Goal: Task Accomplishment & Management: Use online tool/utility

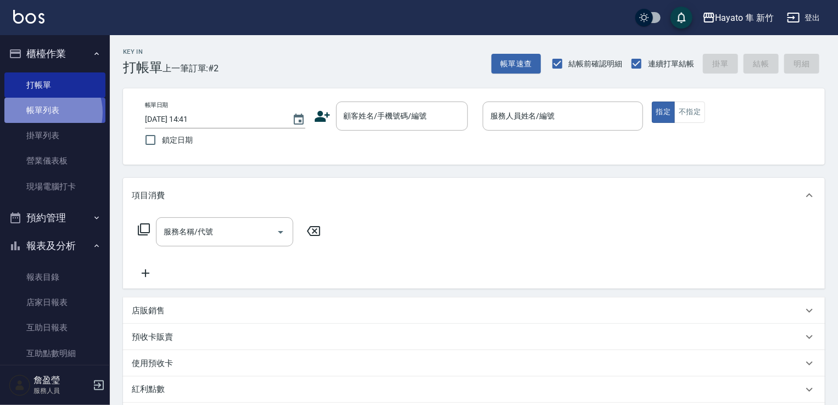
click at [46, 113] on link "帳單列表" at bounding box center [54, 110] width 101 height 25
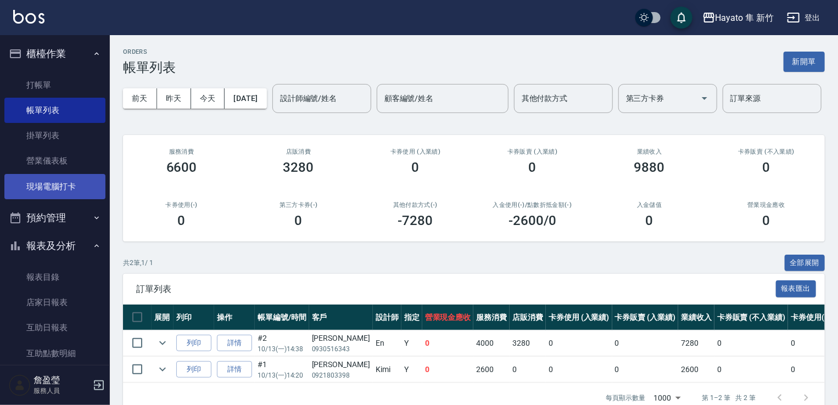
click at [48, 184] on link "現場電腦打卡" at bounding box center [54, 186] width 101 height 25
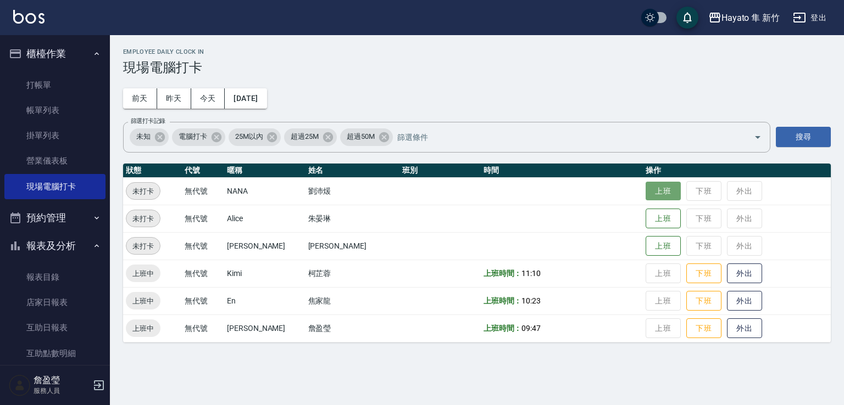
click at [645, 193] on button "上班" at bounding box center [662, 191] width 35 height 19
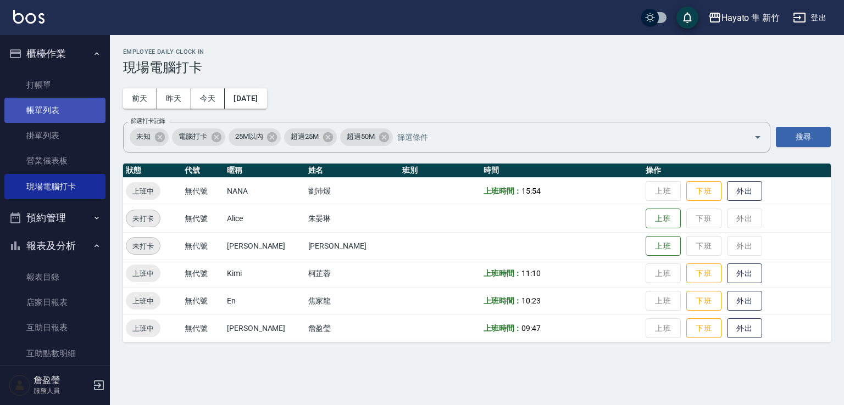
click at [55, 116] on link "帳單列表" at bounding box center [54, 110] width 101 height 25
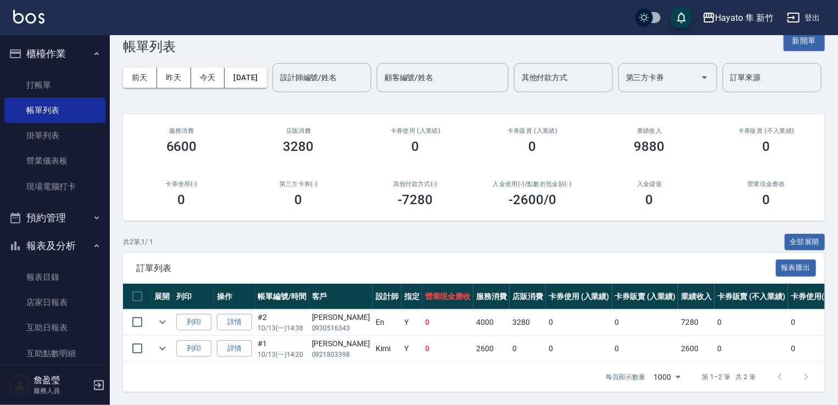
scroll to position [64, 0]
click at [70, 78] on link "打帳單" at bounding box center [54, 85] width 101 height 25
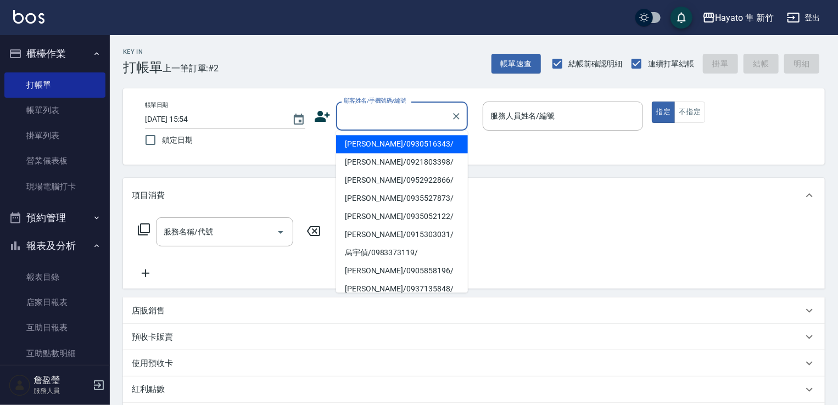
click at [391, 116] on input "顧客姓名/手機號碼/編號" at bounding box center [393, 116] width 105 height 19
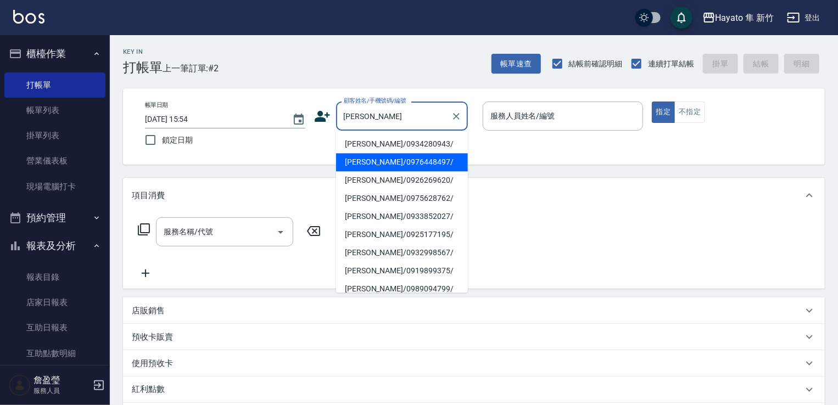
click at [409, 165] on li "[PERSON_NAME]/0976448497/" at bounding box center [402, 162] width 132 height 18
type input "[PERSON_NAME]/0976448497/"
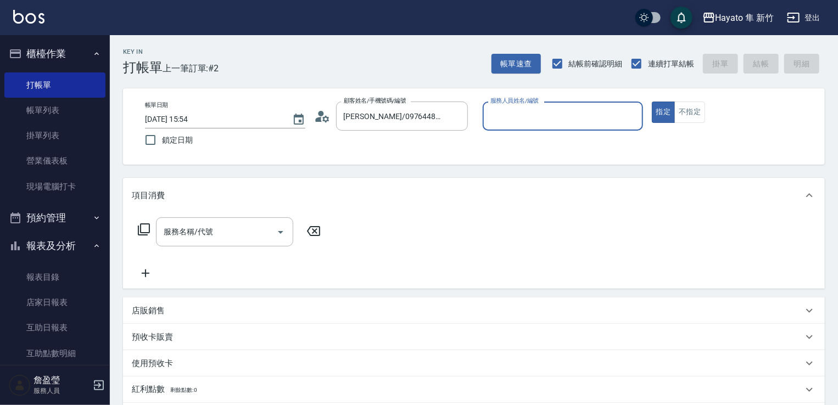
type input "[PERSON_NAME](無代號)"
click at [239, 229] on input "服務名稱/代號" at bounding box center [216, 231] width 111 height 19
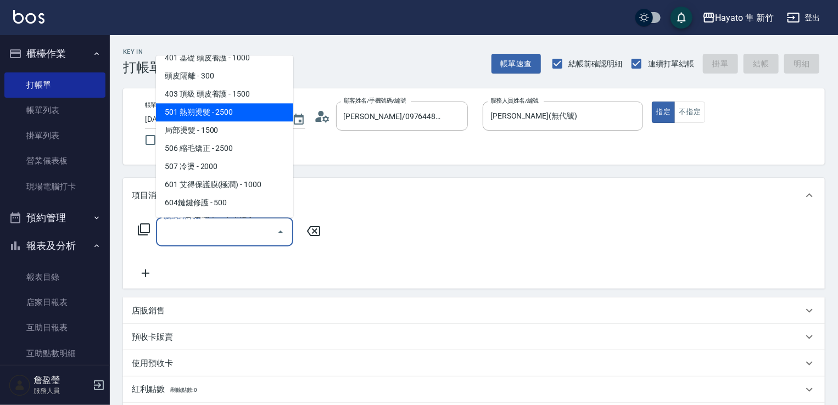
scroll to position [191, 0]
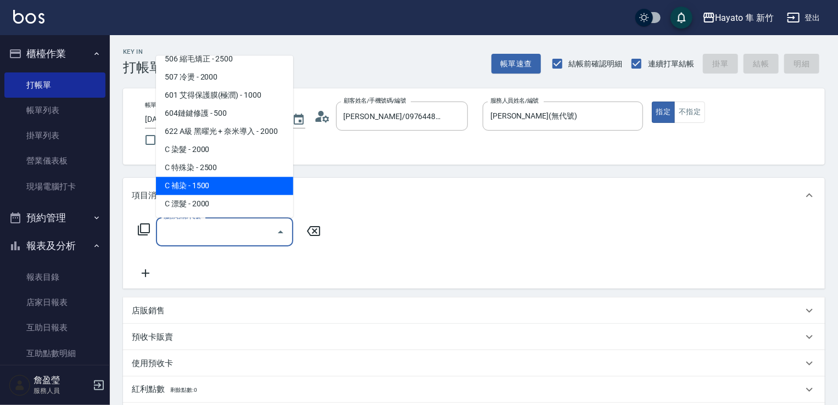
click at [250, 180] on span "C 補染 - 1500" at bounding box center [224, 186] width 137 height 18
type input "C 補染(704)"
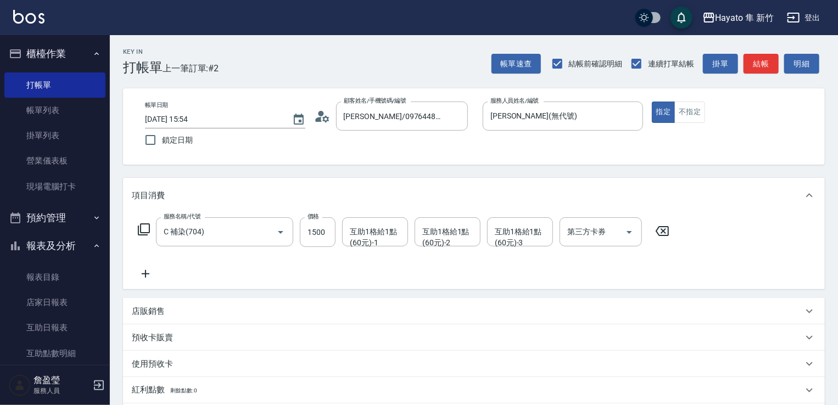
click at [268, 257] on div "服務名稱/代號 C 補染(704) 服務名稱/代號 價格 1500 價格 互助1格給1點(60元)-1 互助1格給1點(60元)-1 互助1格給1點(60元)…" at bounding box center [404, 249] width 544 height 63
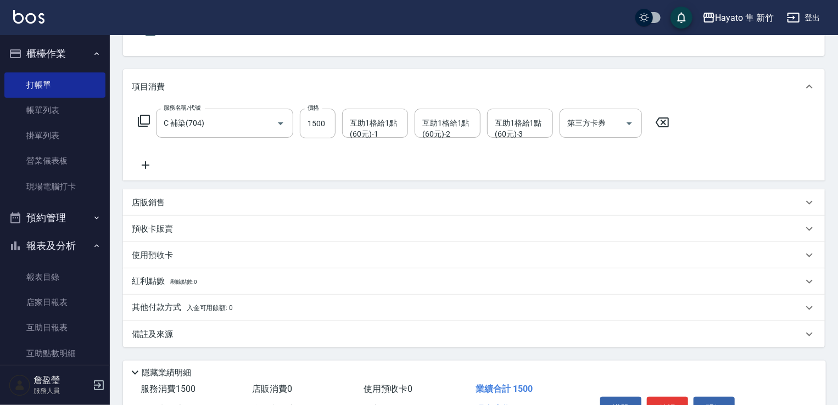
scroll to position [110, 0]
click at [160, 335] on p "備註及來源" at bounding box center [152, 334] width 41 height 12
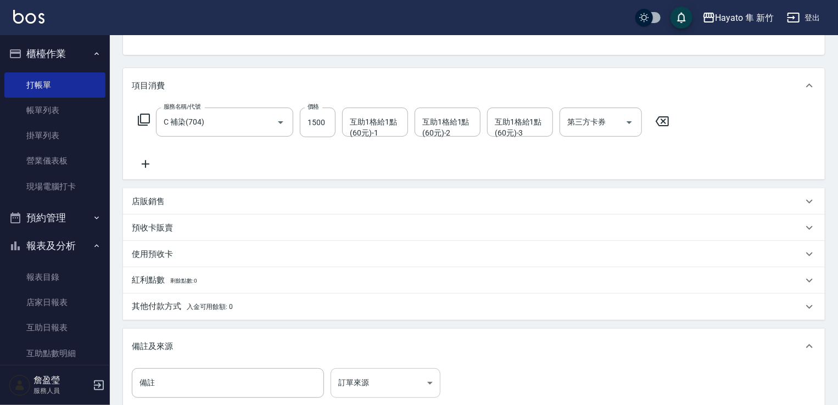
click at [370, 384] on body "Hayato 隼 新竹 登出 櫃檯作業 打帳單 帳單列表 掛單列表 營業儀表板 現場電腦打卡 預約管理 預約管理 報表及分析 報表目錄 店家日報表 互助日報表…" at bounding box center [419, 214] width 838 height 649
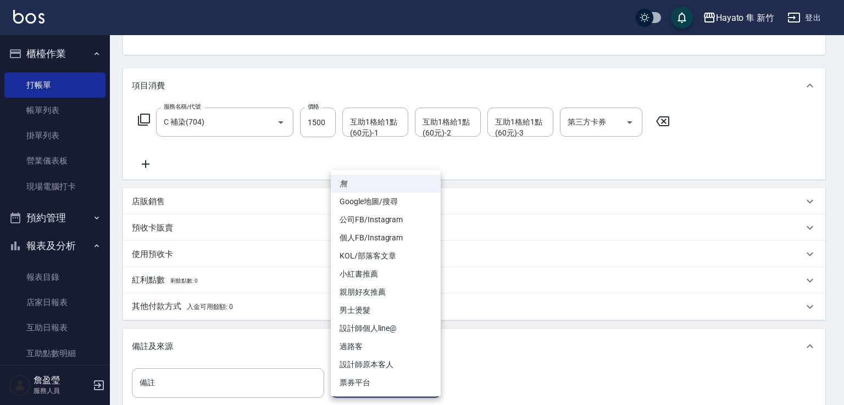
click at [365, 362] on li "設計師原本客人" at bounding box center [386, 365] width 110 height 18
type input "設計師原本客人"
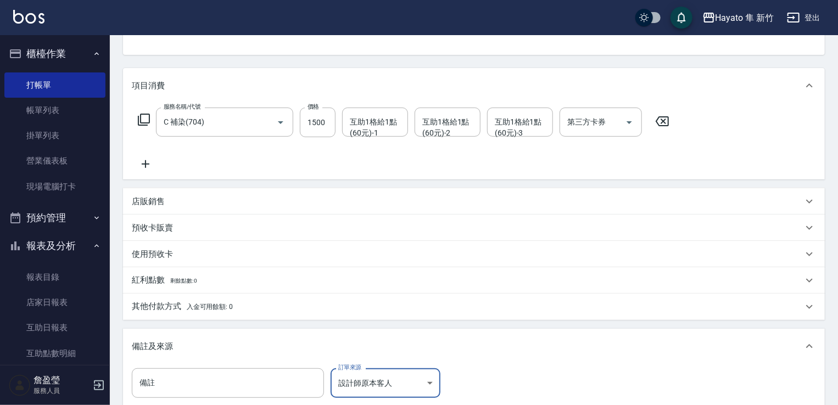
click at [525, 363] on div "備註及來源" at bounding box center [474, 346] width 702 height 35
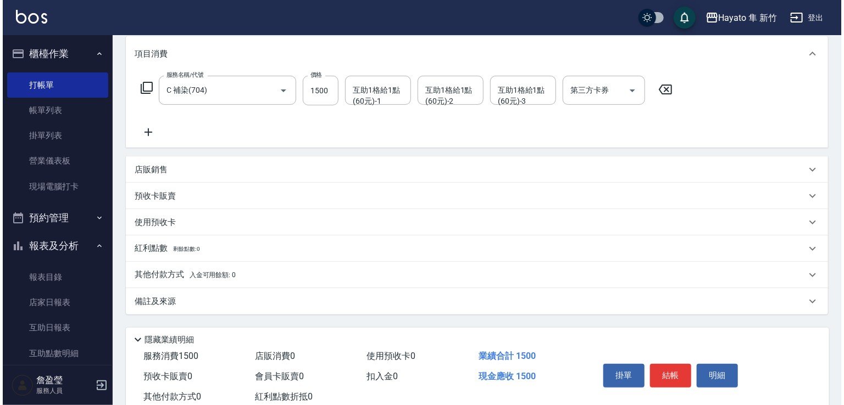
scroll to position [174, 0]
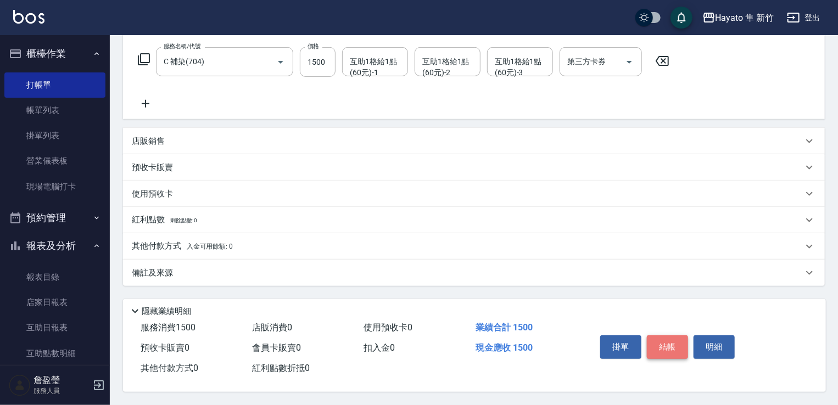
click at [665, 344] on button "結帳" at bounding box center [667, 347] width 41 height 23
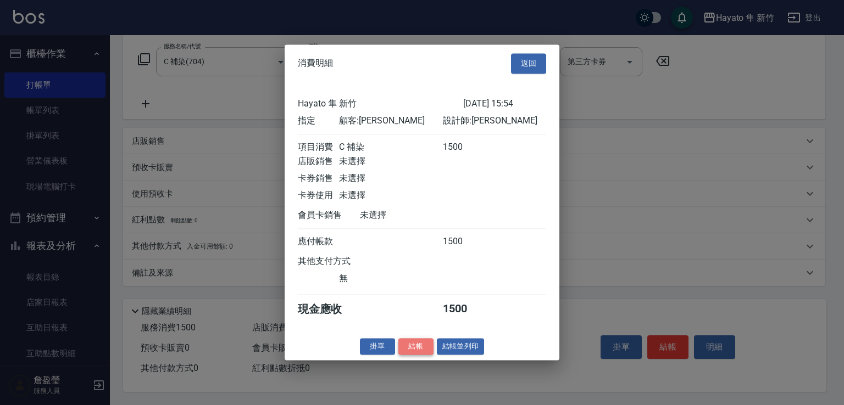
click at [423, 351] on button "結帳" at bounding box center [415, 346] width 35 height 17
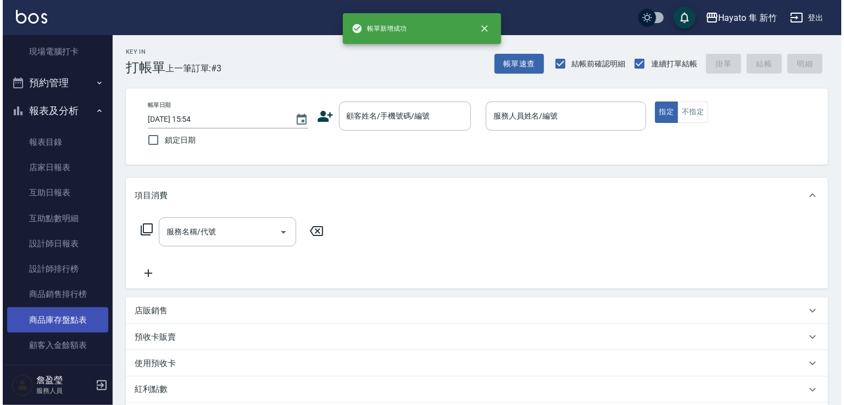
scroll to position [255, 0]
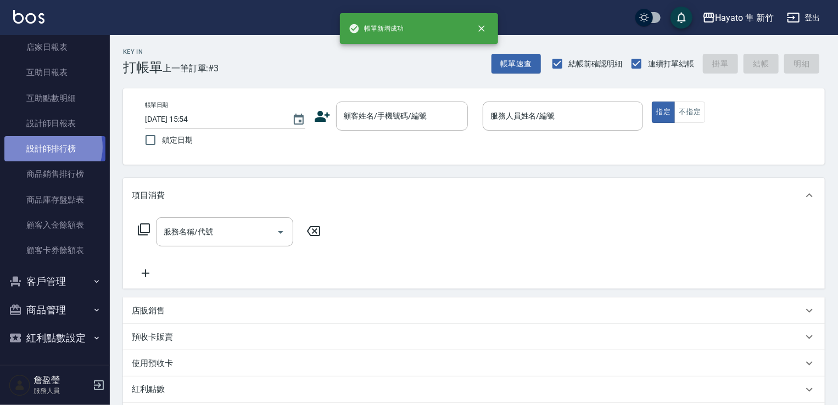
click at [52, 147] on link "設計師排行榜" at bounding box center [54, 148] width 101 height 25
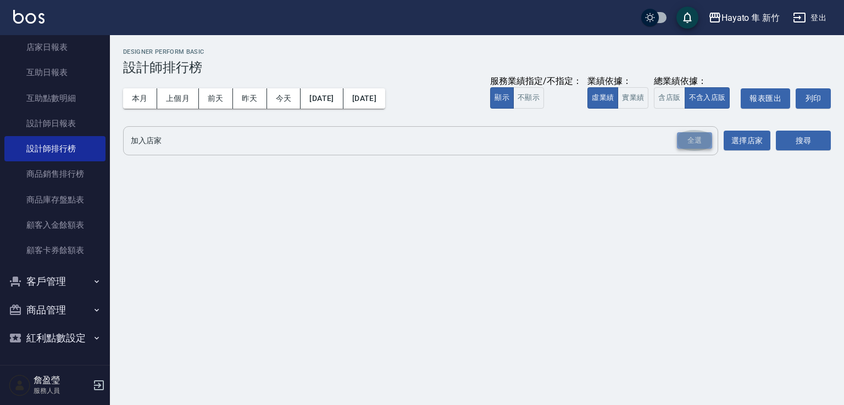
click at [686, 144] on div "全選" at bounding box center [694, 140] width 35 height 17
click at [806, 138] on button "搜尋" at bounding box center [803, 141] width 55 height 20
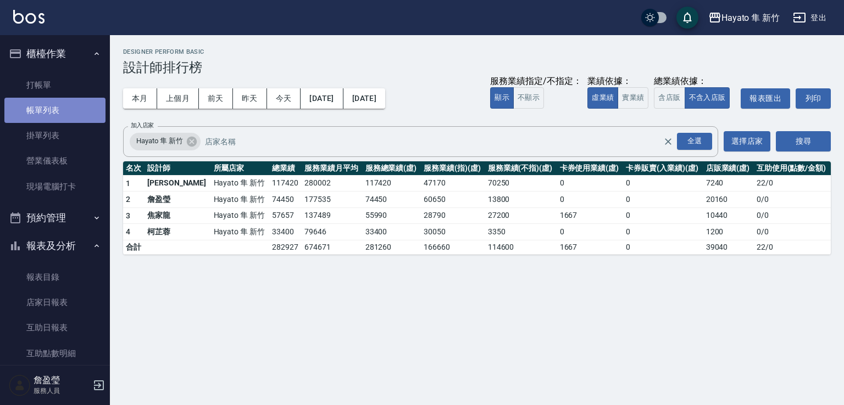
click at [73, 118] on link "帳單列表" at bounding box center [54, 110] width 101 height 25
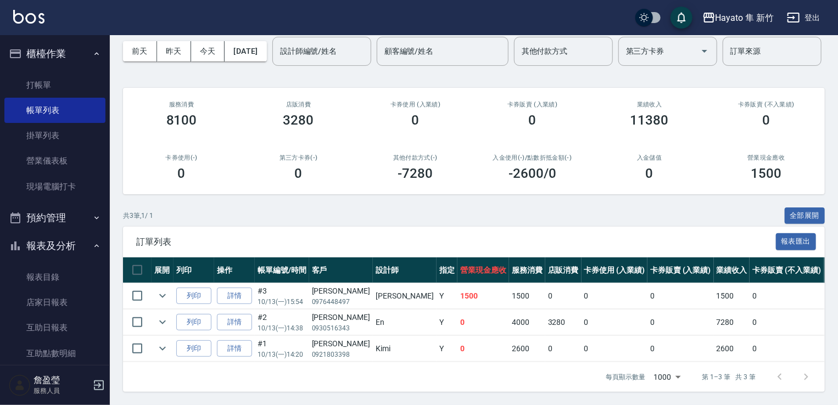
scroll to position [90, 0]
